Goal: Task Accomplishment & Management: Use online tool/utility

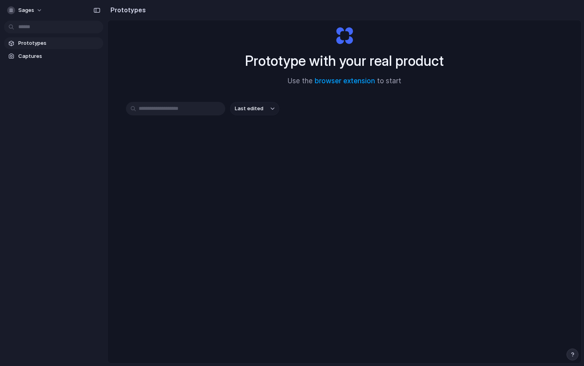
scroll to position [42, 0]
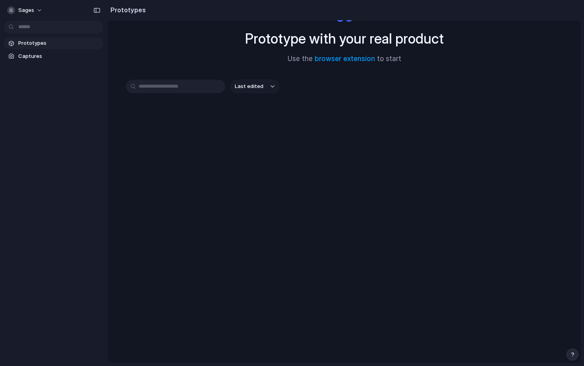
click at [33, 43] on span "Prototypes" at bounding box center [59, 43] width 82 height 8
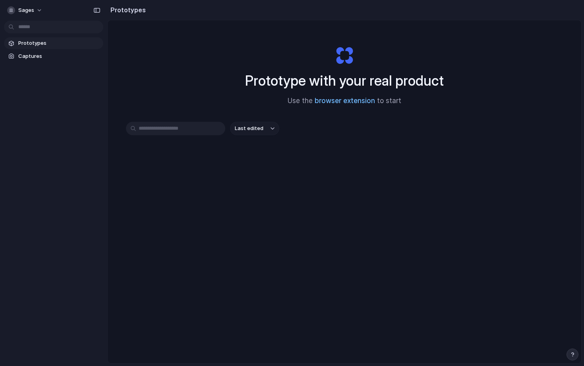
click at [335, 101] on link "browser extension" at bounding box center [344, 101] width 60 height 8
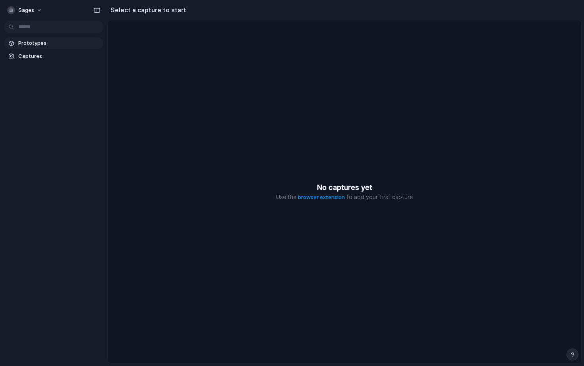
click at [31, 39] on span "Prototypes" at bounding box center [59, 43] width 82 height 8
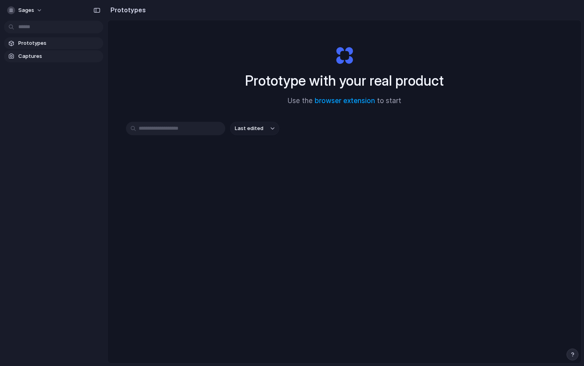
click at [31, 58] on span "Captures" at bounding box center [59, 56] width 82 height 8
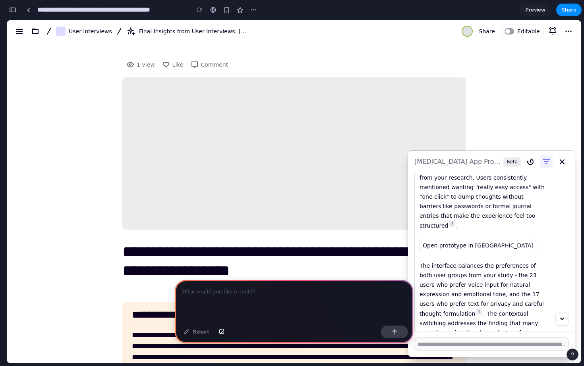
scroll to position [1082, 0]
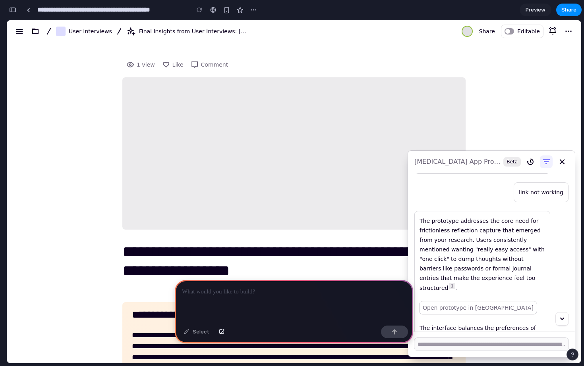
click at [459, 302] on link "Open prototype in [GEOGRAPHIC_DATA]" at bounding box center [477, 308] width 117 height 13
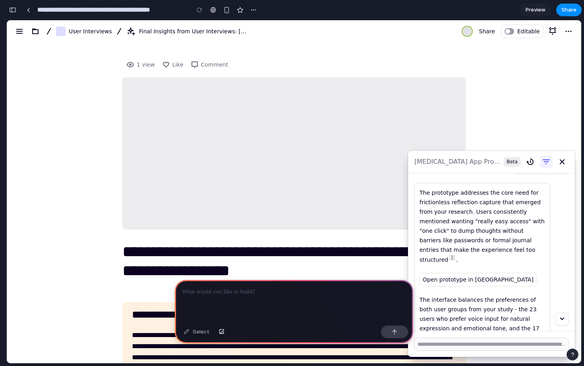
scroll to position [1113, 0]
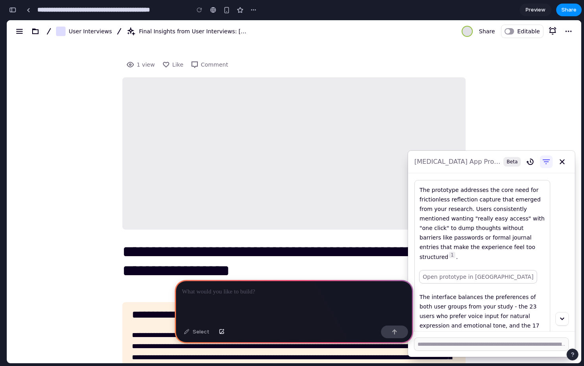
click at [462, 271] on link "Open prototype in [GEOGRAPHIC_DATA]" at bounding box center [477, 277] width 117 height 13
click at [306, 299] on div at bounding box center [294, 301] width 238 height 42
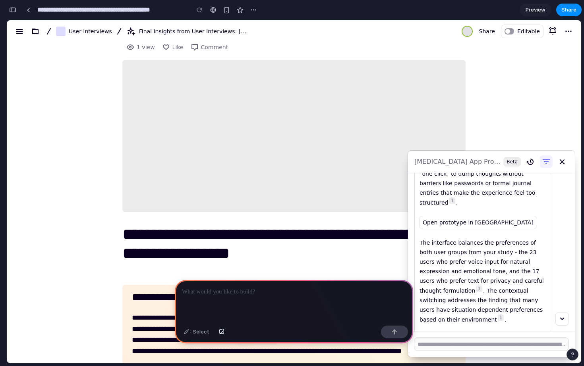
scroll to position [1171, 0]
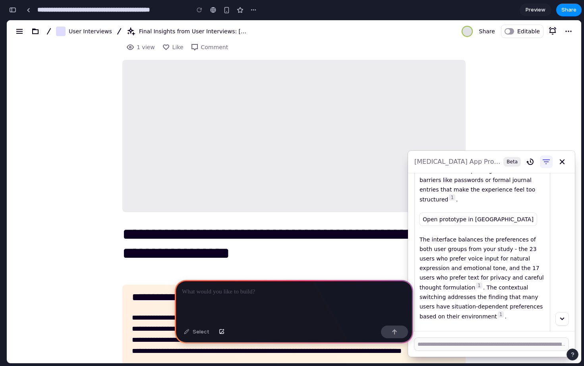
click at [439, 366] on icon "Svg icon copy text" at bounding box center [439, 374] width 4 height 4
click at [310, 300] on div at bounding box center [294, 301] width 238 height 42
click at [573, 7] on span "Share" at bounding box center [568, 10] width 15 height 8
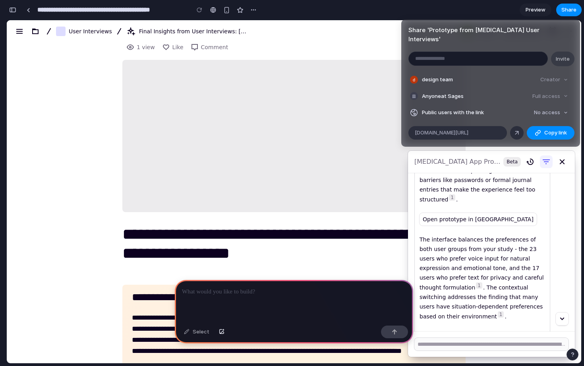
click at [573, 8] on div "Share ' Prototype from Self-Improvement User Interviews ' Invite design team Cr…" at bounding box center [292, 183] width 584 height 366
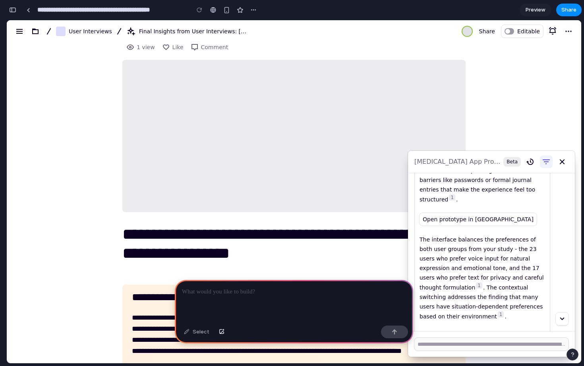
click at [537, 10] on span "Preview" at bounding box center [535, 10] width 20 height 8
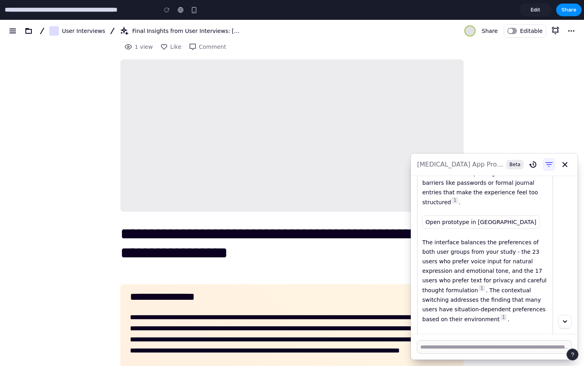
click at [470, 289] on div "The prototype addresses the core need for frictionless reflection capture that …" at bounding box center [484, 256] width 125 height 251
type input "**********"
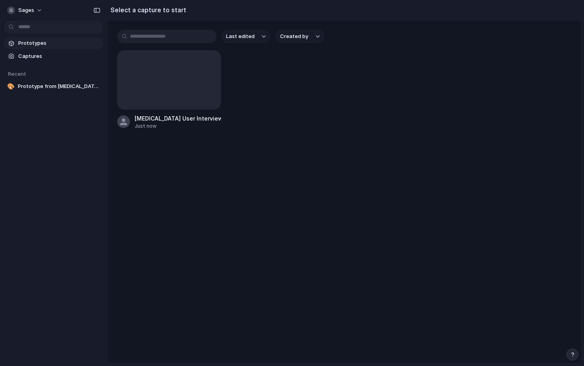
click at [39, 44] on span "Prototypes" at bounding box center [59, 43] width 82 height 8
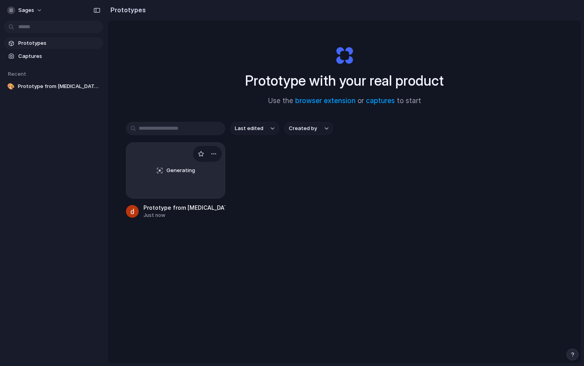
click at [183, 214] on div "Just now" at bounding box center [184, 215] width 82 height 7
click at [52, 86] on span "Prototype from Self-Improvement User Interviews" at bounding box center [59, 87] width 82 height 8
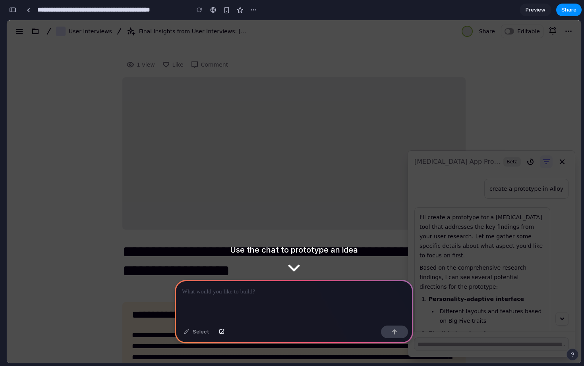
click at [266, 304] on div at bounding box center [294, 301] width 238 height 42
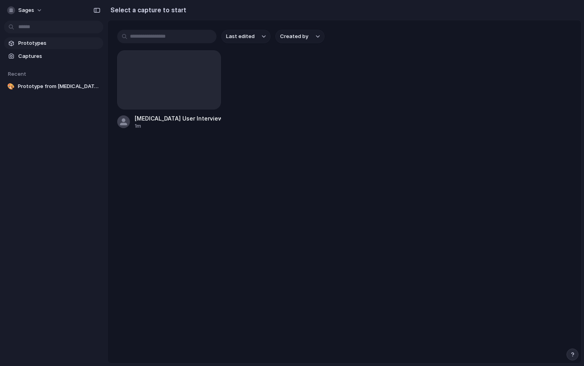
click at [45, 43] on span "Prototypes" at bounding box center [59, 43] width 82 height 8
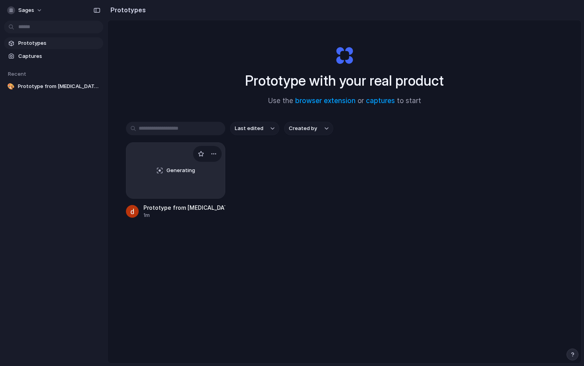
click at [165, 169] on div "Generating" at bounding box center [175, 171] width 98 height 56
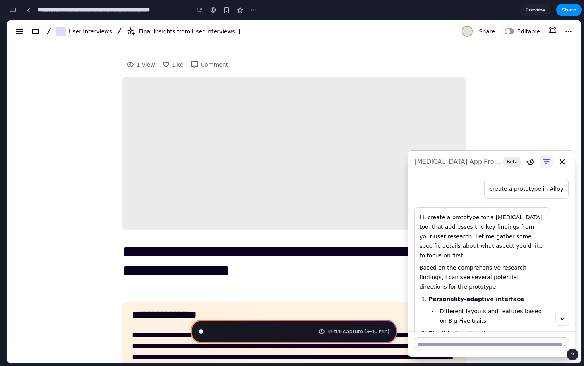
scroll to position [56, 0]
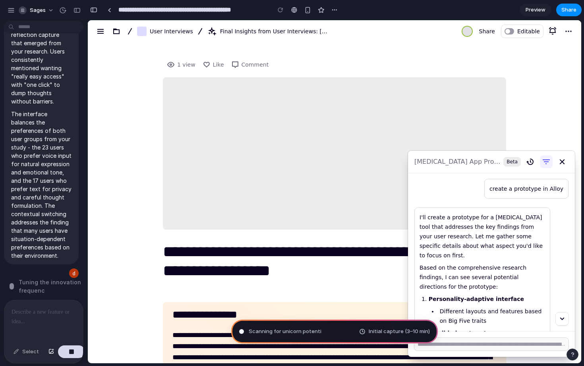
type input "**********"
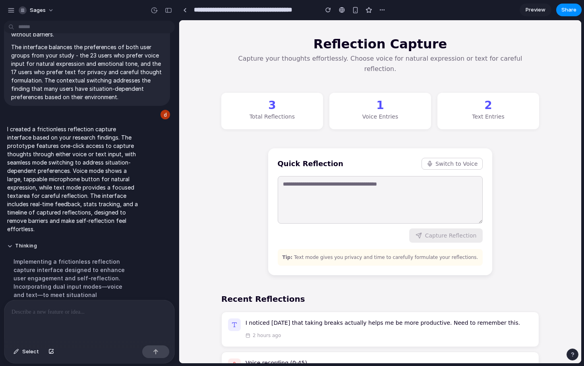
scroll to position [93, 0]
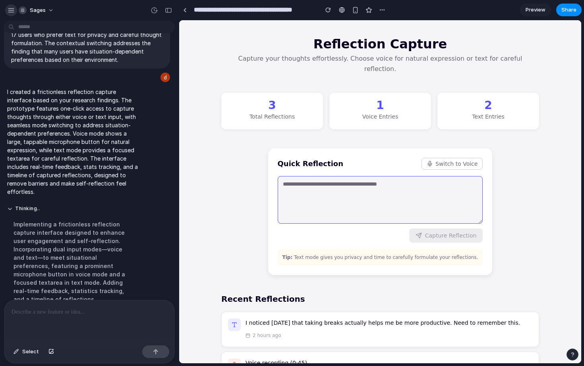
click at [12, 11] on div "button" at bounding box center [11, 10] width 7 height 7
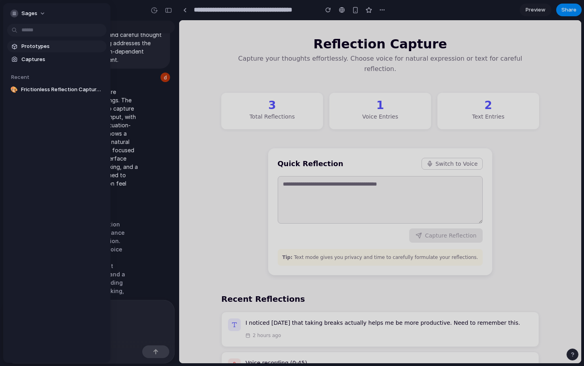
click at [28, 45] on span "Prototypes" at bounding box center [62, 46] width 82 height 8
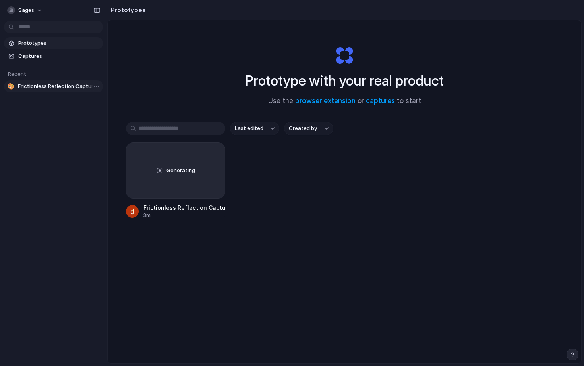
click at [46, 88] on span "Frictionless Reflection Capture Interface" at bounding box center [59, 87] width 82 height 8
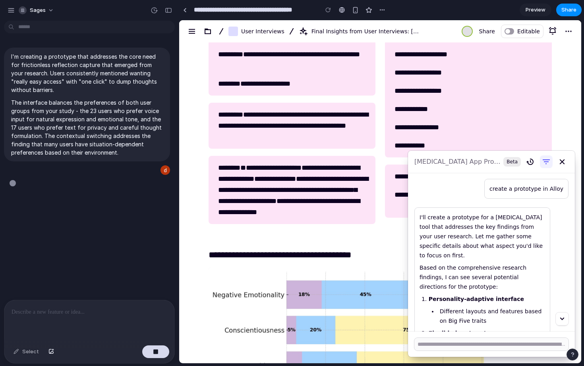
scroll to position [1141, 0]
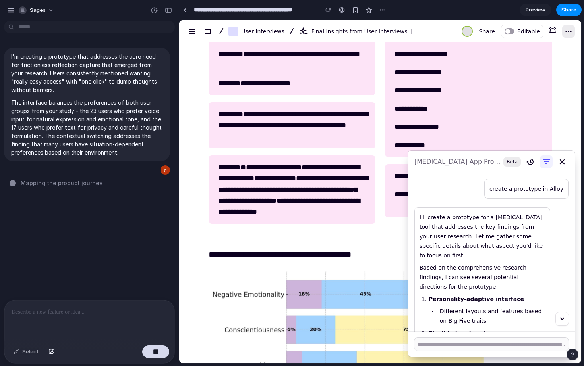
click at [569, 30] on icon "Svg icon more" at bounding box center [568, 32] width 10 height 10
click at [537, 10] on span "Preview" at bounding box center [535, 10] width 20 height 8
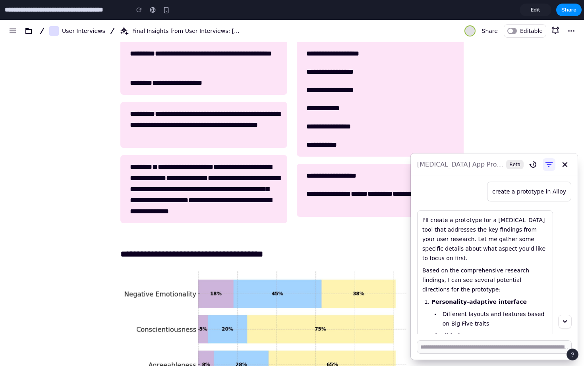
click at [537, 10] on span "Edit" at bounding box center [535, 10] width 10 height 8
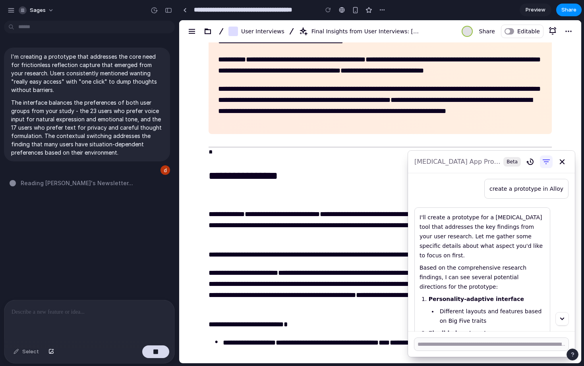
scroll to position [646, 0]
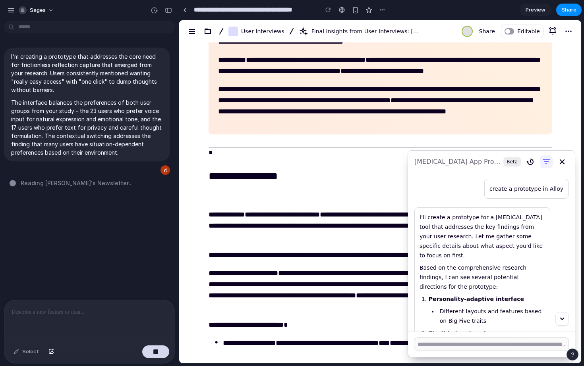
click at [96, 268] on div "I'm creating a prototype that addresses the core need for frictionless reflecti…" at bounding box center [87, 162] width 174 height 276
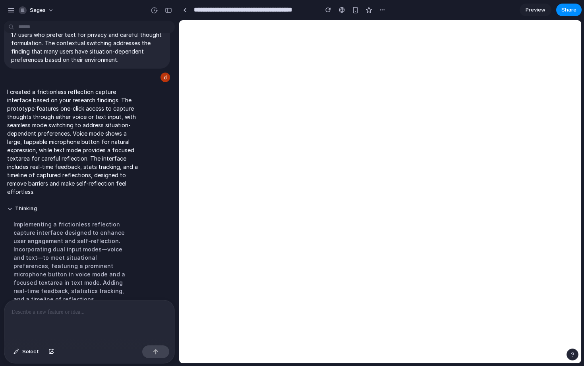
scroll to position [0, 0]
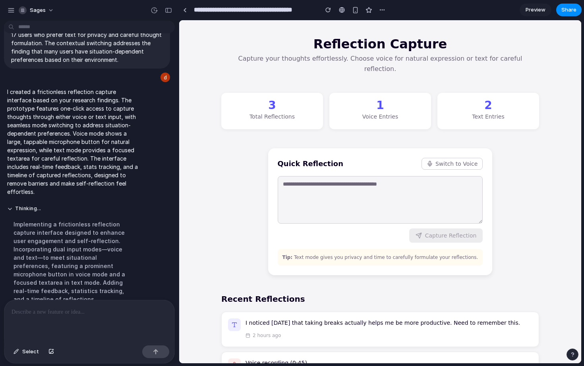
click at [233, 264] on div "Reflection Capture Capture your thoughts effortlessly. Choose voice for natural…" at bounding box center [380, 279] width 318 height 480
click at [537, 10] on span "Preview" at bounding box center [535, 10] width 20 height 8
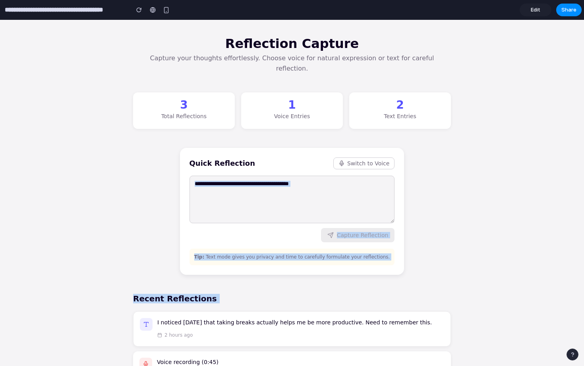
drag, startPoint x: 268, startPoint y: 296, endPoint x: 287, endPoint y: 218, distance: 80.0
click at [288, 218] on div "Reflection Capture Capture your thoughts effortlessly. Choose voice for natural…" at bounding box center [292, 278] width 318 height 479
click at [279, 264] on div "Quick Reflection Switch to Voice Capture Reflection Tip: Text mode gives you pr…" at bounding box center [292, 211] width 224 height 127
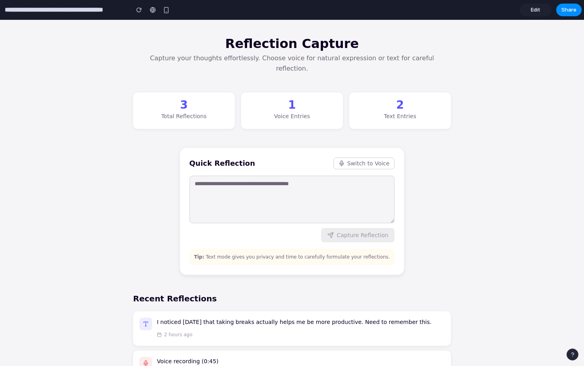
click at [262, 318] on div "I noticed [DATE] that taking breaks actually helps me be more productive. Need …" at bounding box center [300, 328] width 287 height 21
click at [277, 179] on textarea at bounding box center [291, 200] width 205 height 48
click at [348, 158] on button "Switch to Voice" at bounding box center [364, 164] width 62 height 12
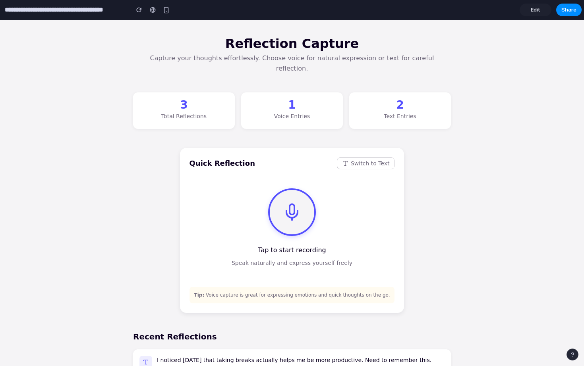
click at [348, 158] on button "Switch to Text" at bounding box center [366, 164] width 58 height 12
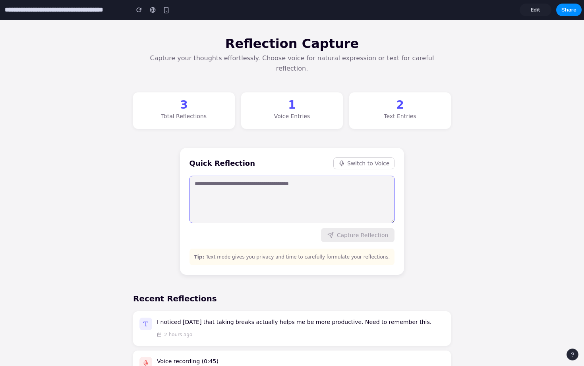
click at [348, 158] on button "Switch to Voice" at bounding box center [364, 164] width 62 height 12
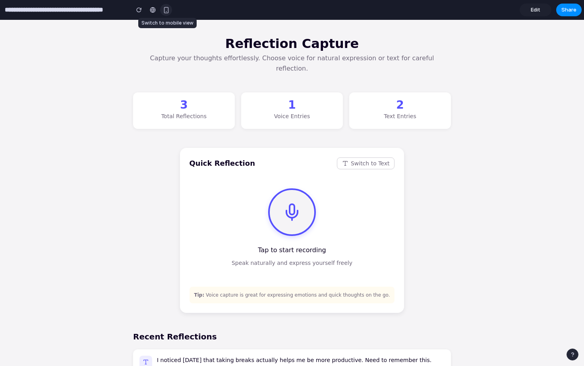
click at [165, 10] on div "button" at bounding box center [166, 10] width 7 height 7
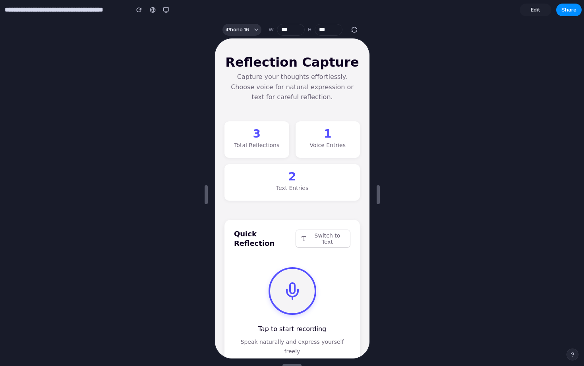
scroll to position [7, 0]
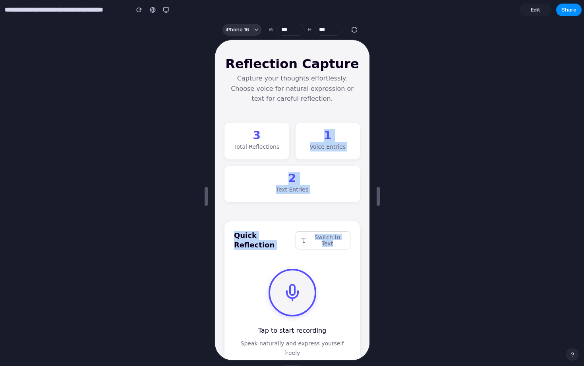
drag, startPoint x: 265, startPoint y: 261, endPoint x: 279, endPoint y: 150, distance: 112.5
drag, startPoint x: 282, startPoint y: 284, endPoint x: 318, endPoint y: 144, distance: 144.7
drag, startPoint x: 335, startPoint y: 286, endPoint x: 347, endPoint y: 211, distance: 76.4
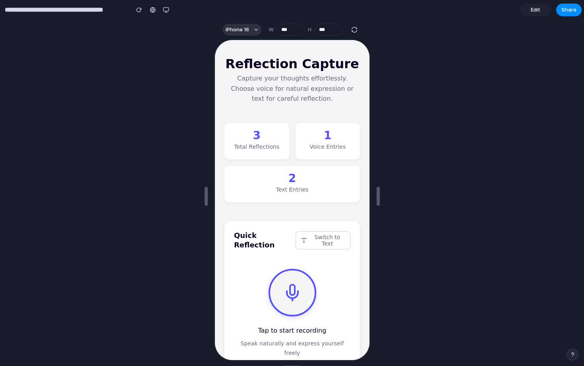
click at [341, 223] on div "Quick Reflection Switch to Text Tap to start recording Speak naturally and expr…" at bounding box center [290, 315] width 135 height 189
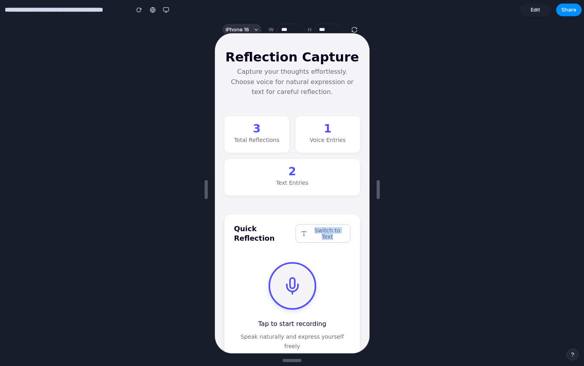
scroll to position [14, 0]
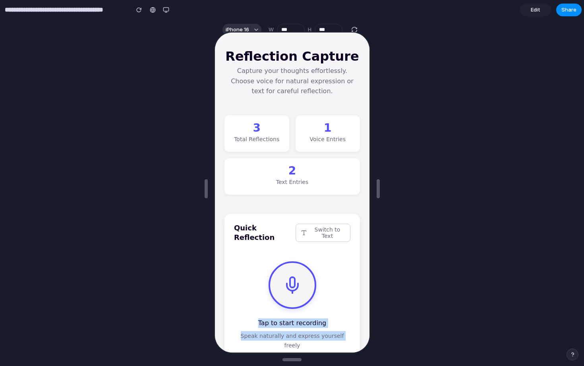
drag, startPoint x: 281, startPoint y: 341, endPoint x: 295, endPoint y: 229, distance: 112.8
click at [295, 229] on div "Quick Reflection Switch to Text Tap to start recording Speak naturally and expr…" at bounding box center [290, 307] width 135 height 189
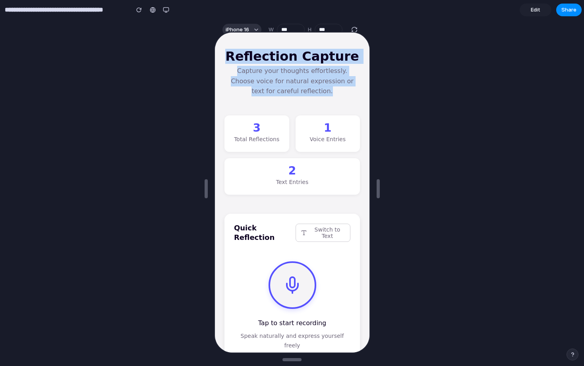
drag, startPoint x: 285, startPoint y: 100, endPoint x: 285, endPoint y: 41, distance: 58.4
click at [314, 224] on button "Switch to Text" at bounding box center [321, 232] width 55 height 18
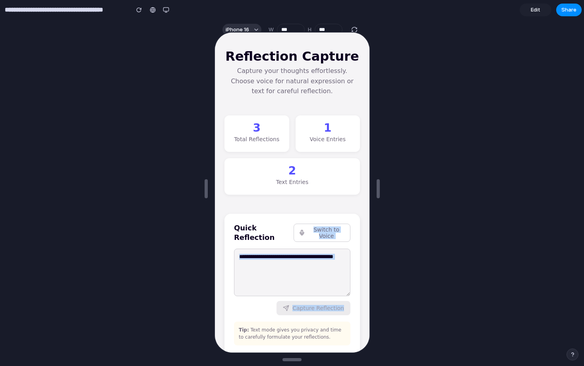
drag, startPoint x: 261, startPoint y: 318, endPoint x: 272, endPoint y: 234, distance: 85.3
click at [272, 233] on div "Quick Reflection Switch to Voice Capture Reflection Tip: Text mode gives you pr…" at bounding box center [290, 283] width 135 height 141
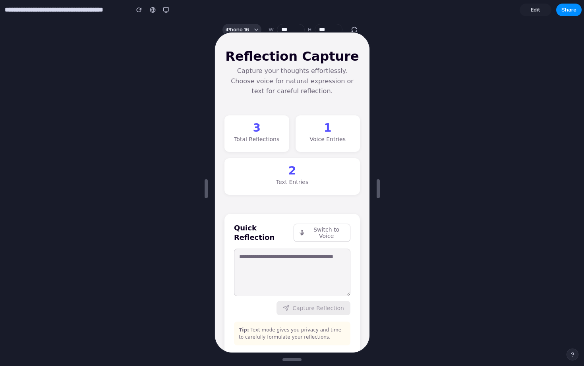
click at [284, 254] on textarea at bounding box center [291, 272] width 116 height 48
click at [537, 7] on span "Edit" at bounding box center [535, 10] width 10 height 8
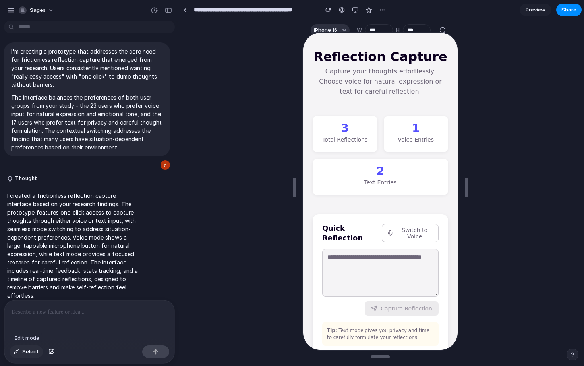
click at [19, 352] on div "button" at bounding box center [16, 352] width 6 height 5
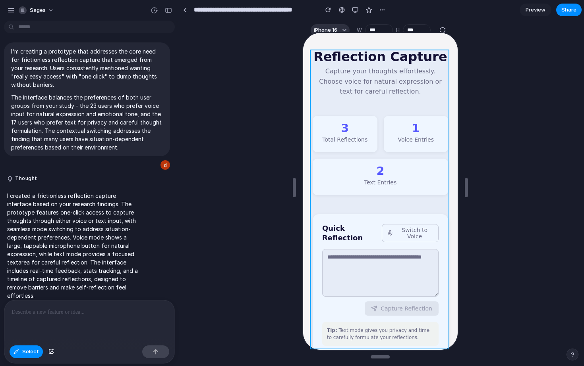
click at [347, 109] on div at bounding box center [380, 192] width 156 height 318
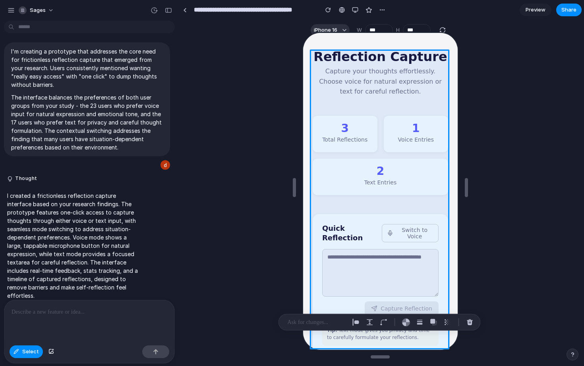
click at [535, 8] on span "Preview" at bounding box center [535, 10] width 20 height 8
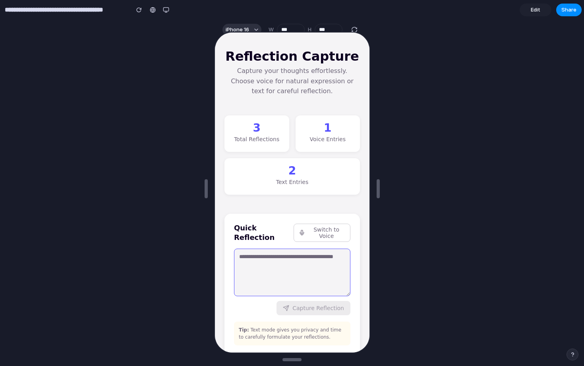
click at [267, 260] on textarea at bounding box center [291, 272] width 116 height 48
type textarea "**"
click at [302, 302] on button "Capture Reflection" at bounding box center [312, 307] width 74 height 14
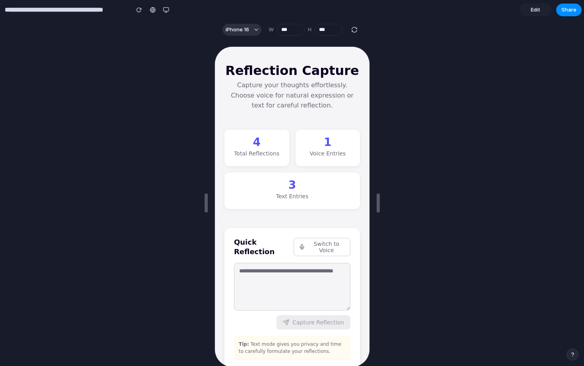
scroll to position [14, 0]
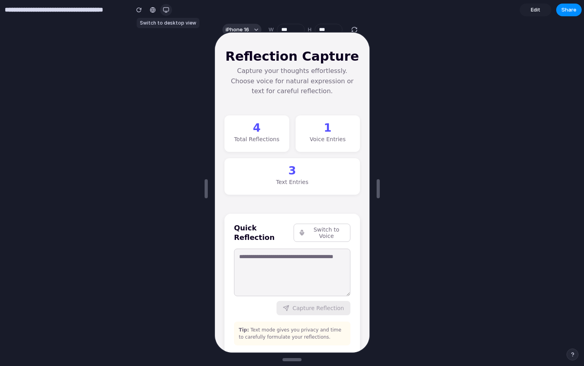
click at [164, 11] on div "button" at bounding box center [166, 10] width 6 height 6
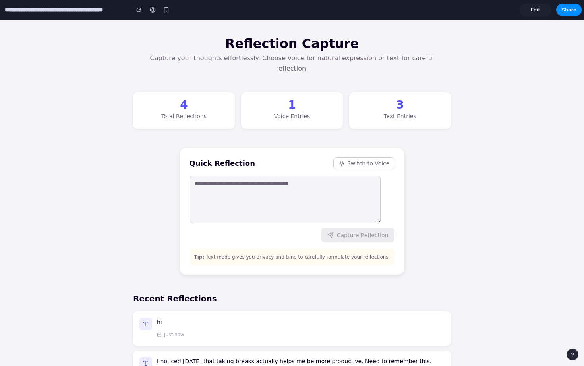
click at [183, 330] on div "Just now" at bounding box center [300, 335] width 287 height 10
click at [187, 357] on p "I noticed [DATE] that taking breaks actually helps me be more productive. Need …" at bounding box center [300, 361] width 287 height 9
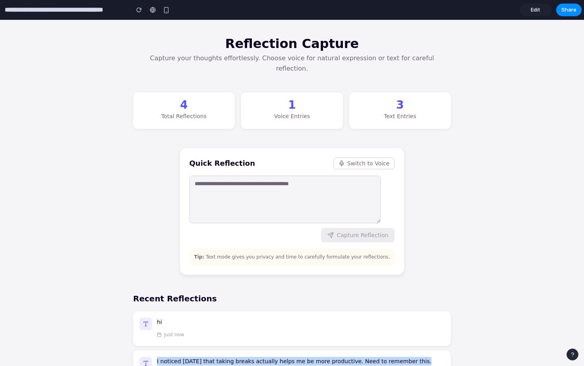
click at [187, 357] on p "I noticed [DATE] that taking breaks actually helps me be more productive. Need …" at bounding box center [300, 361] width 287 height 9
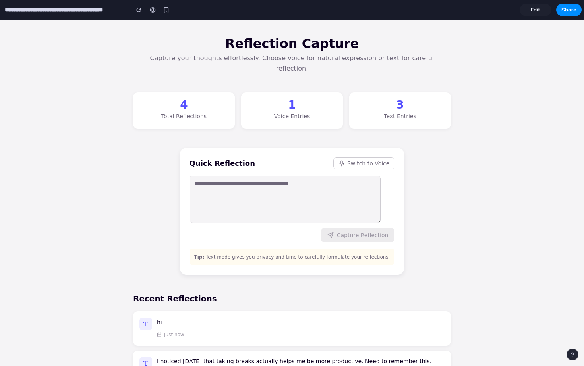
click at [147, 360] on icon at bounding box center [146, 363] width 6 height 6
